Goal: Information Seeking & Learning: Learn about a topic

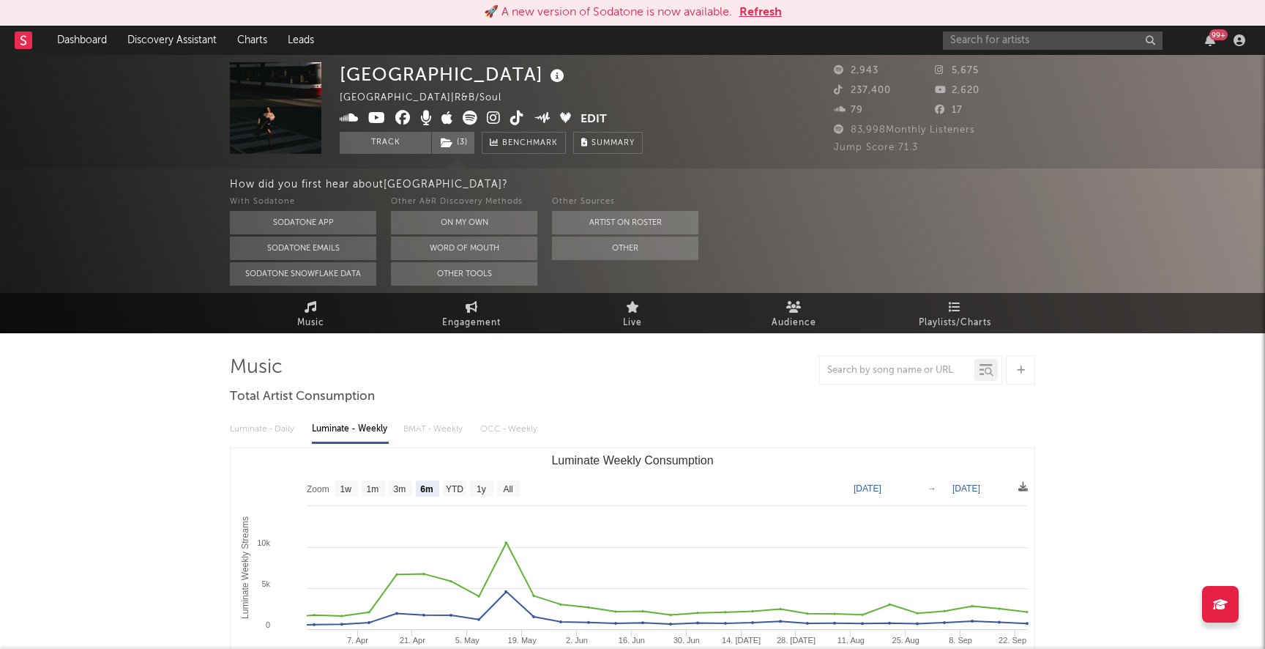
select select "6m"
click at [95, 40] on link "Dashboard" at bounding box center [82, 40] width 70 height 29
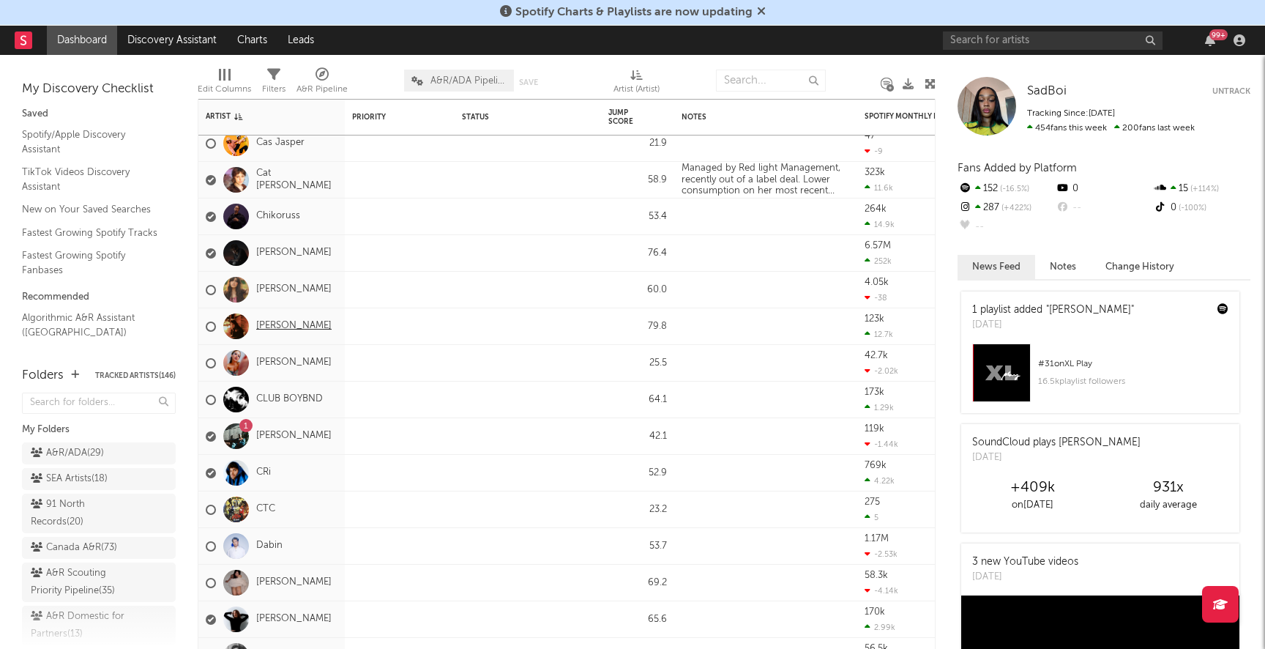
click at [281, 325] on link "Clara Smallman" at bounding box center [293, 326] width 75 height 12
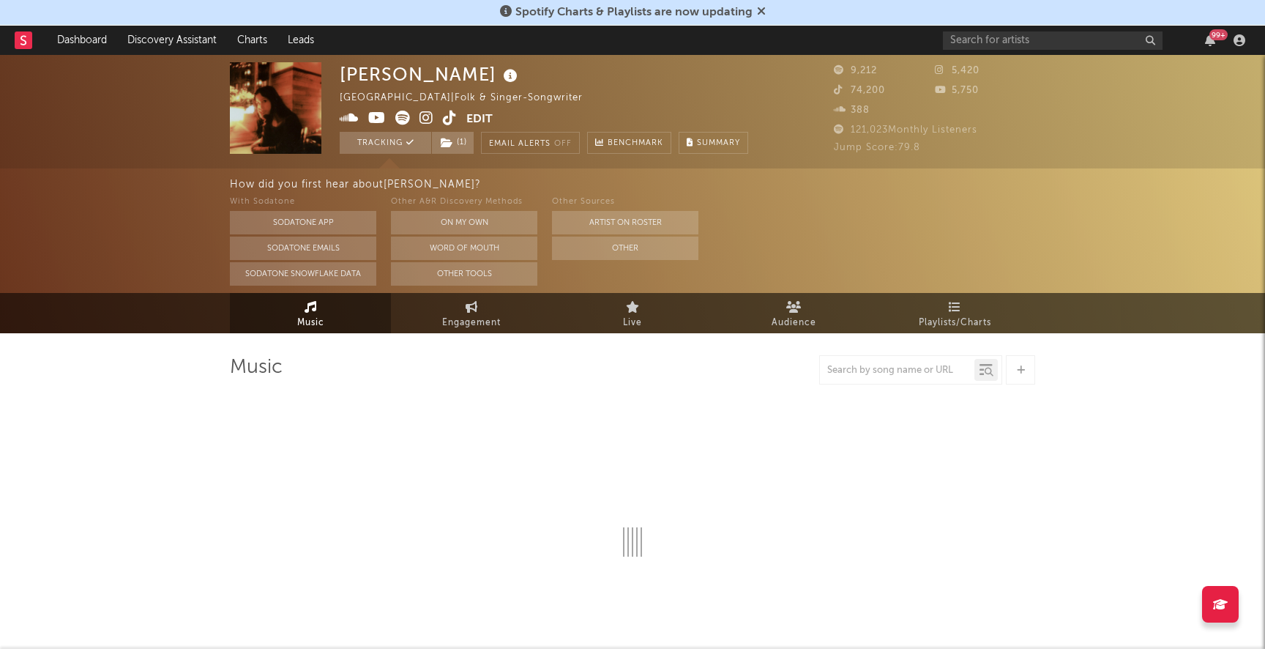
select select "6m"
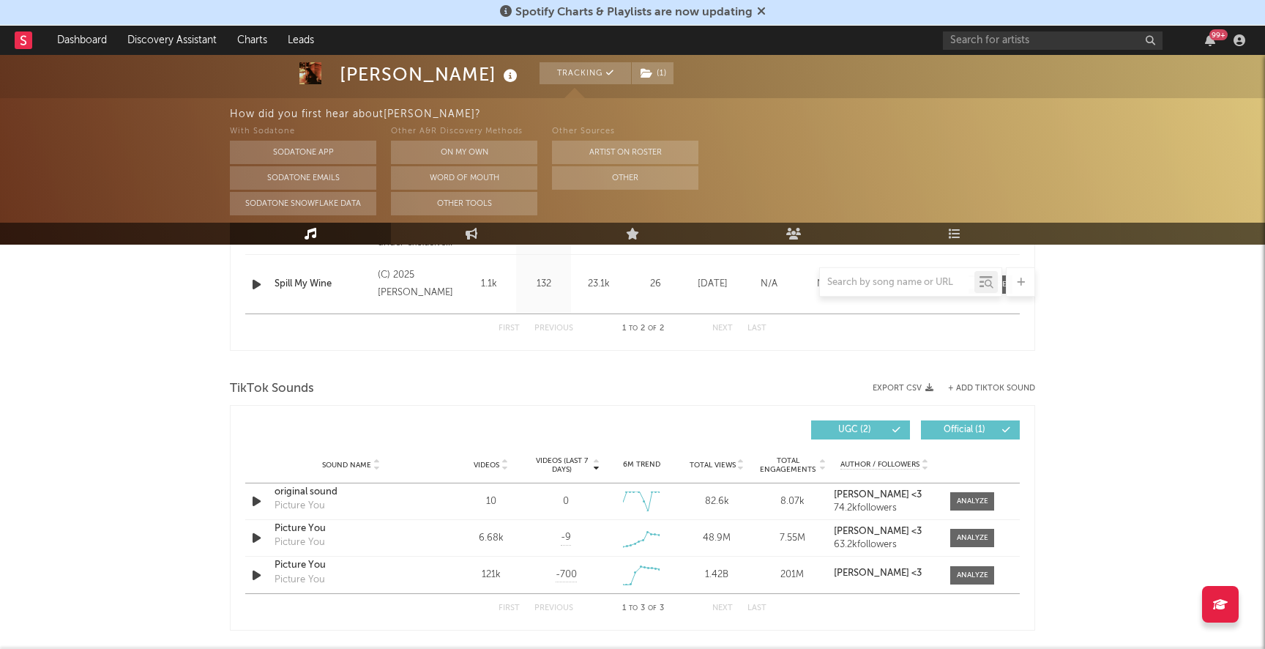
scroll to position [694, 0]
click at [970, 39] on input "text" at bounding box center [1053, 40] width 220 height 18
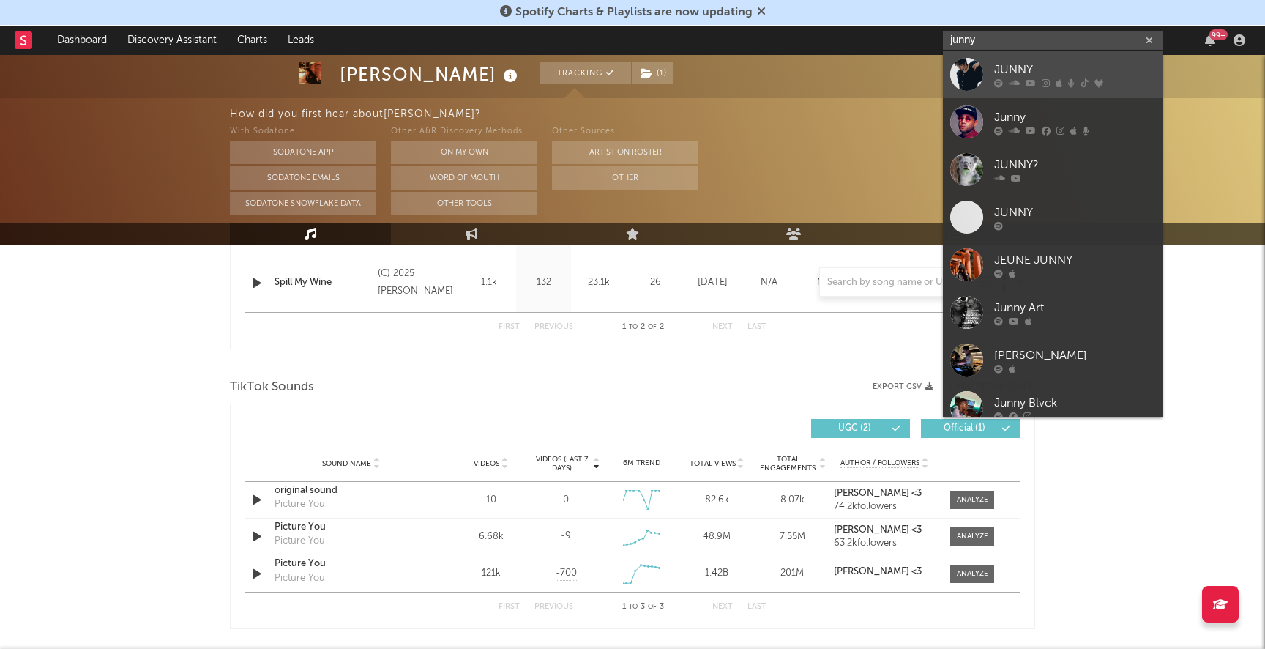
type input "junny"
click at [1020, 71] on div "JUNNY" at bounding box center [1074, 70] width 161 height 18
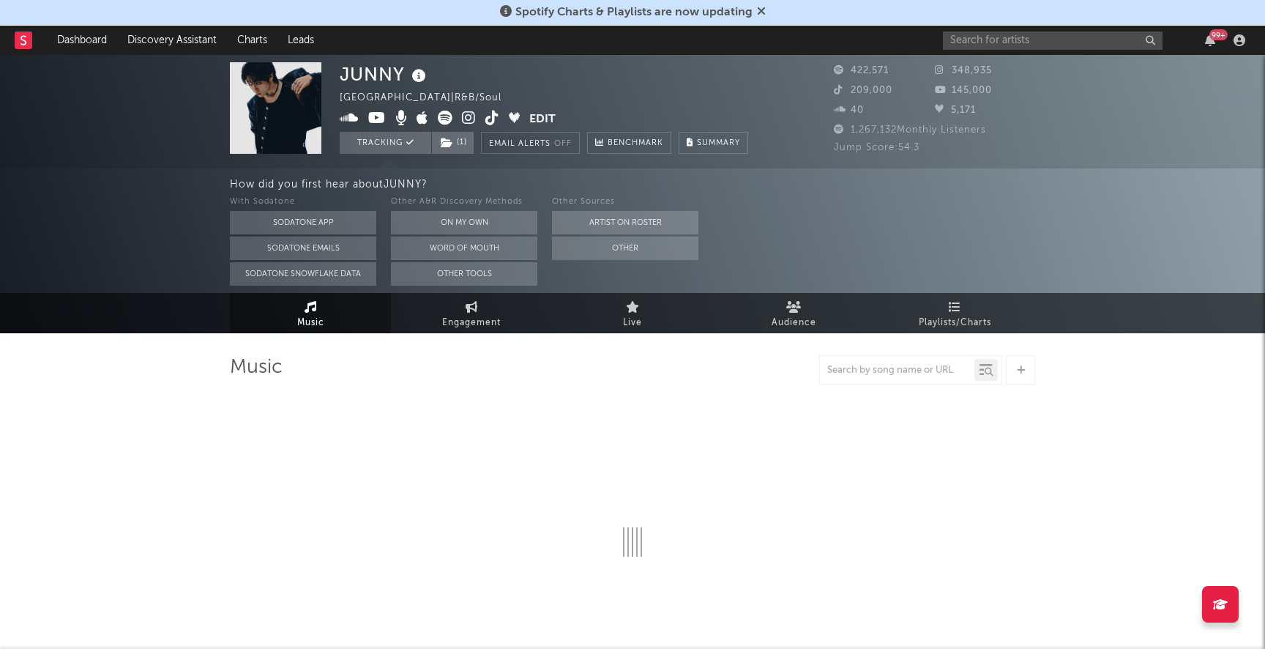
select select "6m"
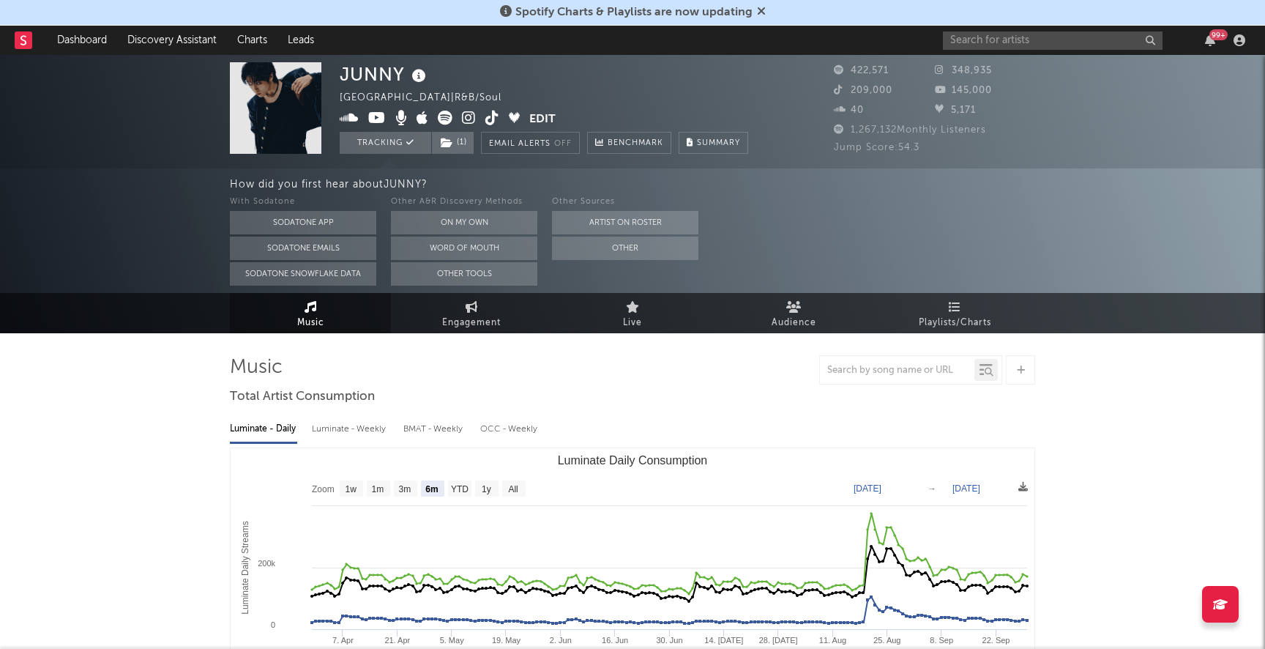
click at [468, 117] on icon at bounding box center [469, 118] width 14 height 15
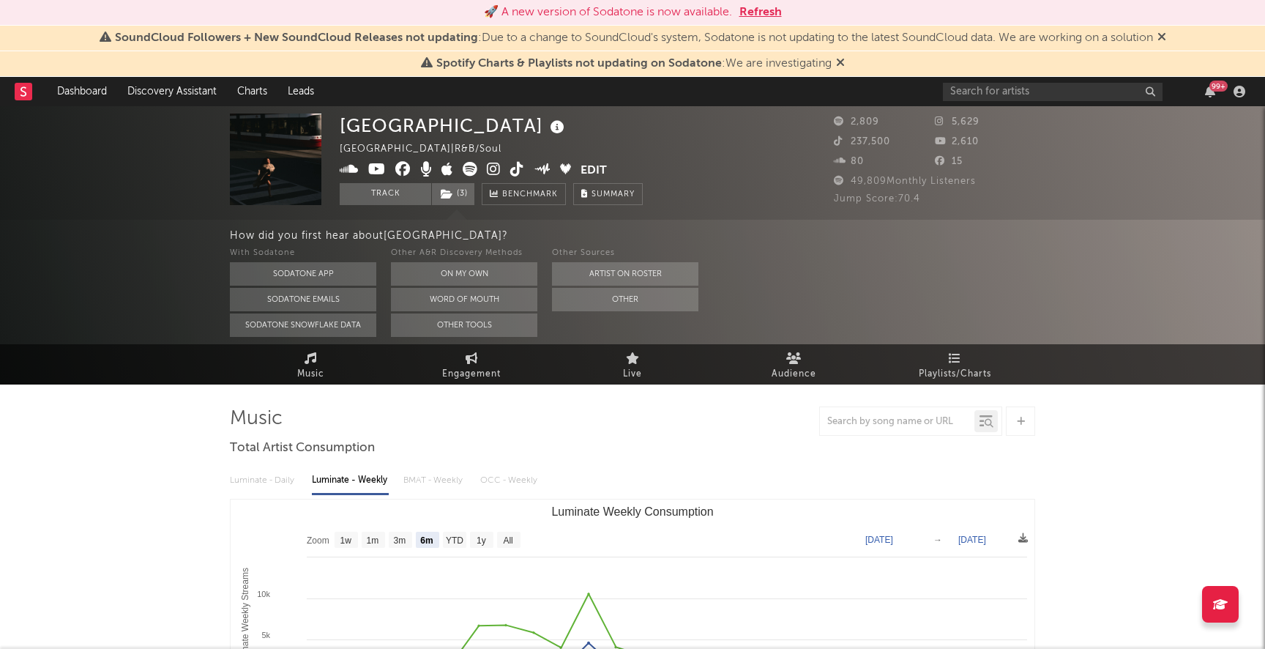
select select "6m"
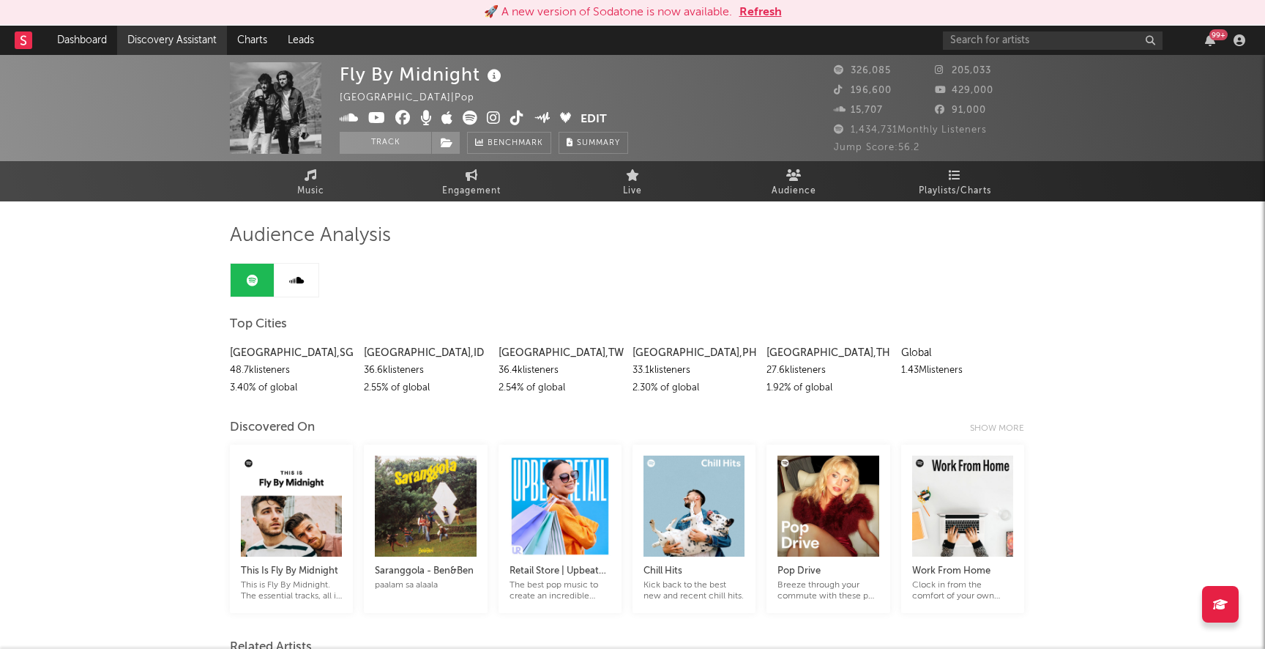
click at [166, 38] on link "Discovery Assistant" at bounding box center [172, 40] width 110 height 29
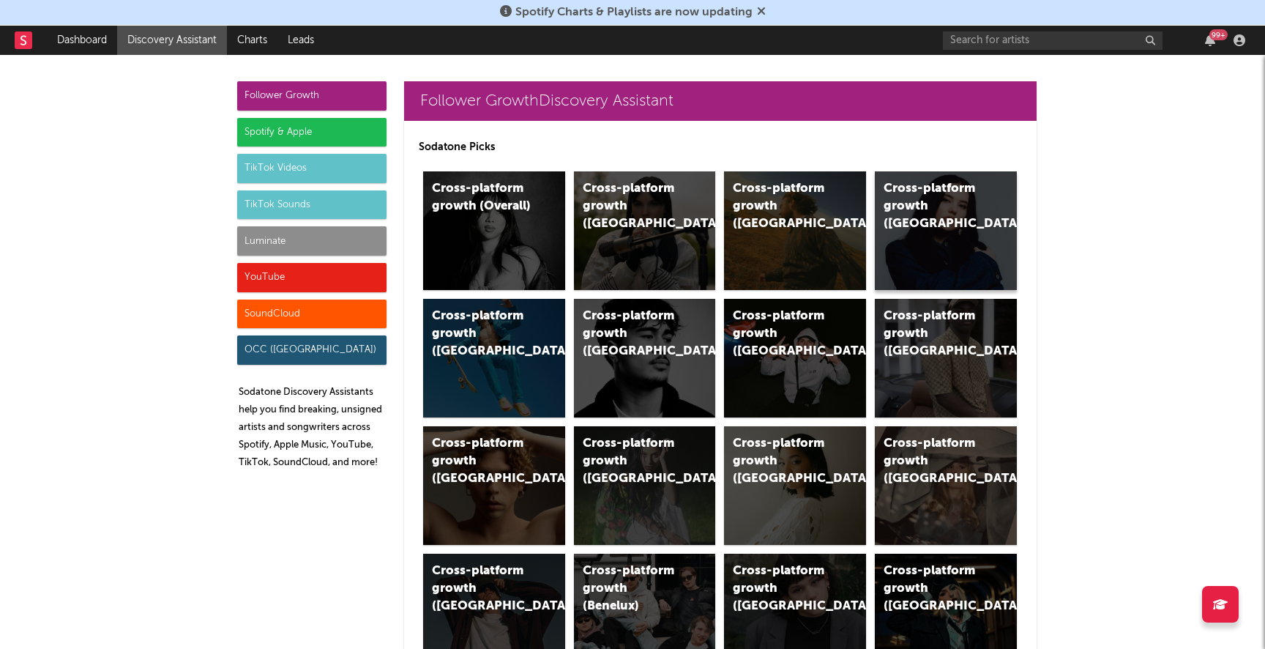
click at [926, 239] on div "Cross-platform growth ([GEOGRAPHIC_DATA])" at bounding box center [946, 230] width 142 height 119
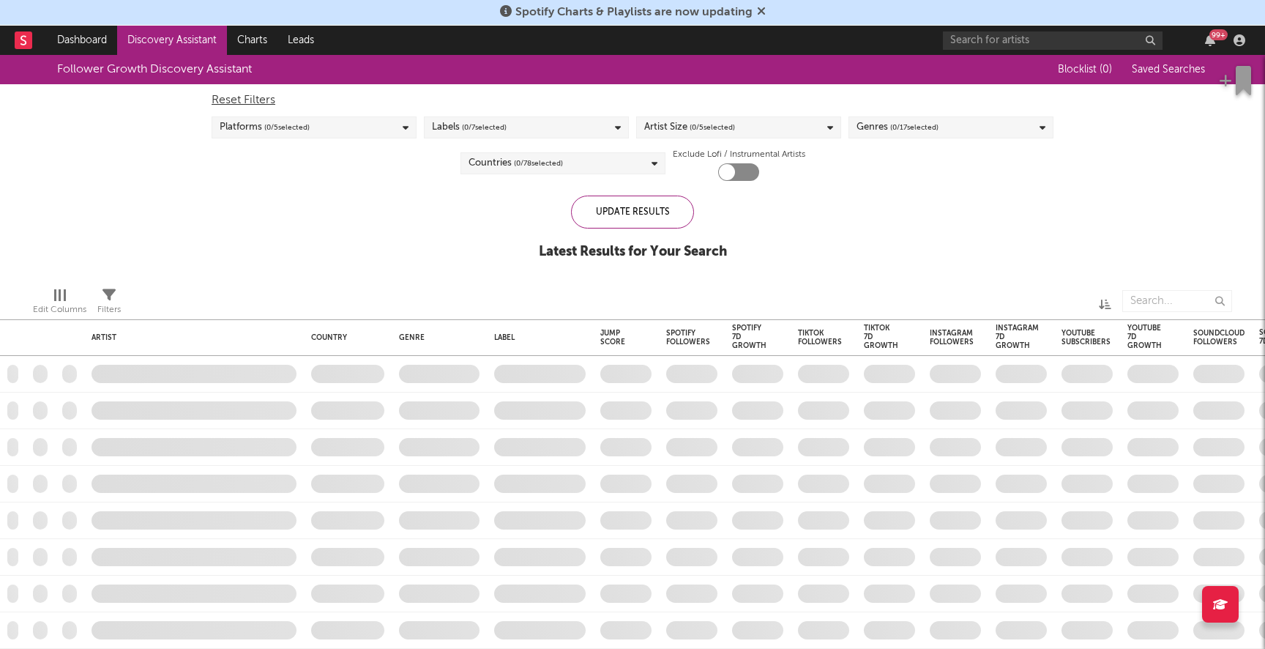
checkbox input "true"
